Goal: Task Accomplishment & Management: Use online tool/utility

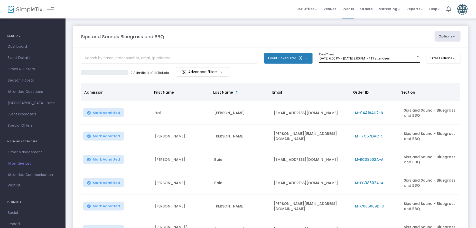
click at [354, 58] on span "5/2/2025 @ 6:00 PM - 5/2/2025 @ 8:00 PM • 111 attendees" at bounding box center [354, 59] width 71 height 4
click at [188, 34] on div at bounding box center [238, 114] width 476 height 228
click at [351, 11] on span "Events" at bounding box center [348, 8] width 12 height 13
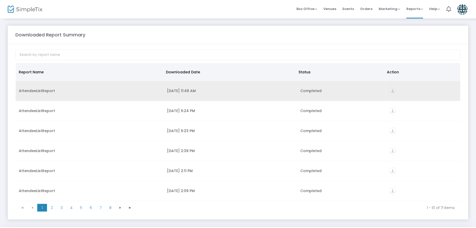
click at [392, 91] on icon "vertical_align_bottom" at bounding box center [392, 91] width 7 height 7
